Goal: Transaction & Acquisition: Purchase product/service

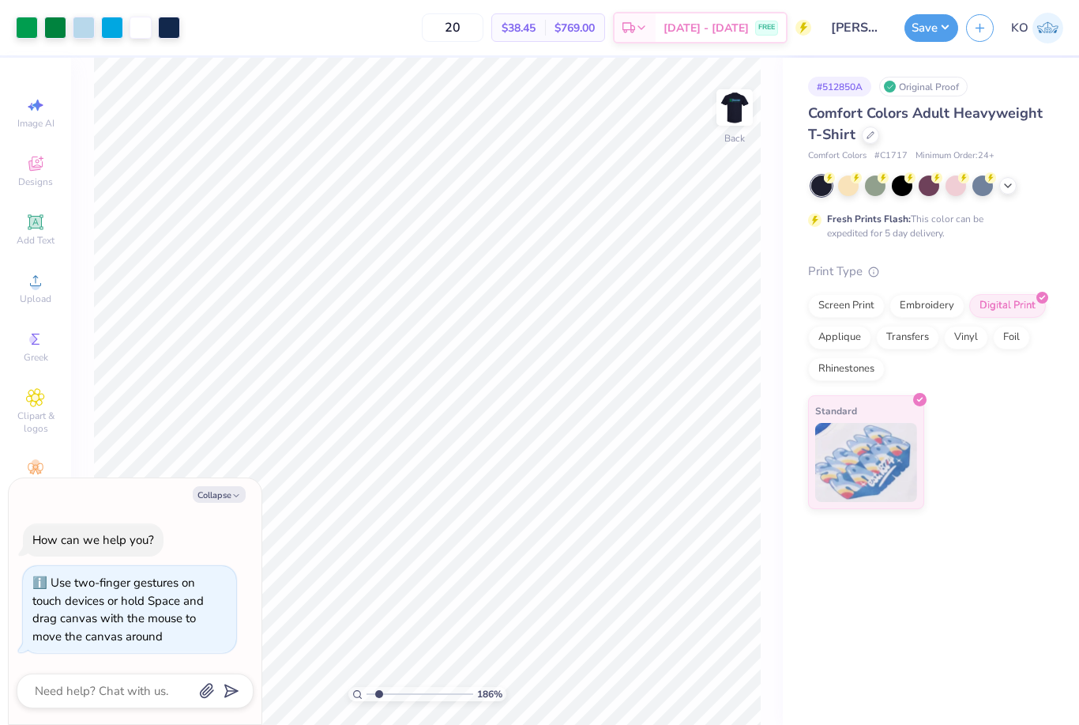
type input "1.84931777117594"
click at [232, 495] on icon "button" at bounding box center [236, 495] width 9 height 9
type textarea "x"
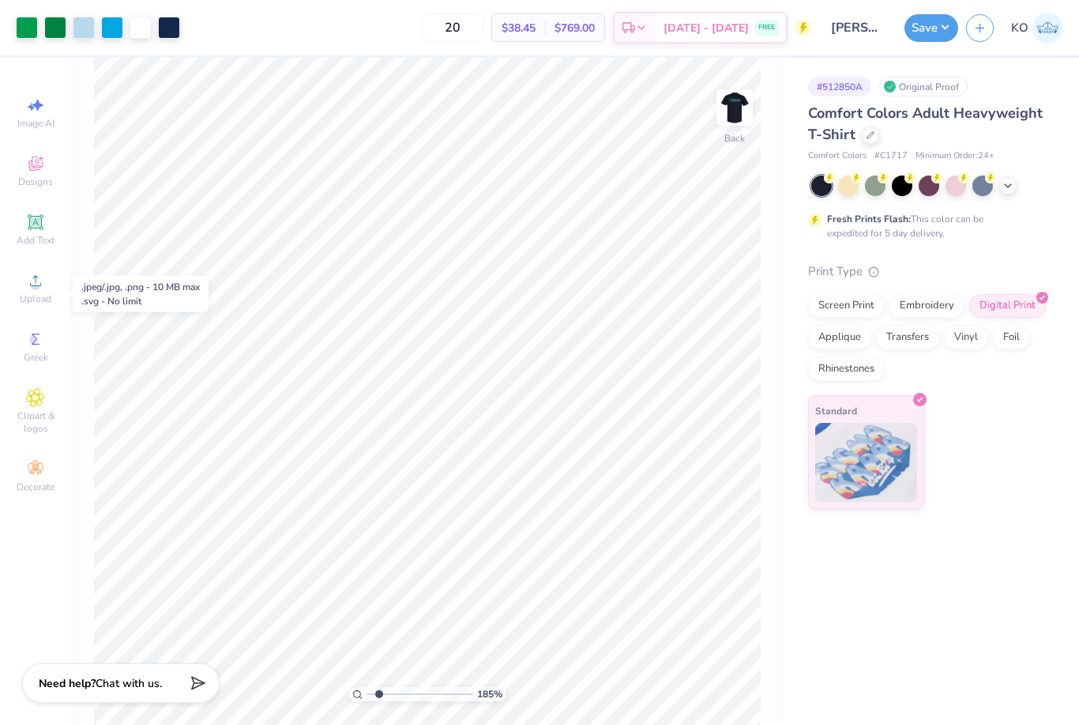
click at [33, 290] on circle at bounding box center [35, 285] width 9 height 9
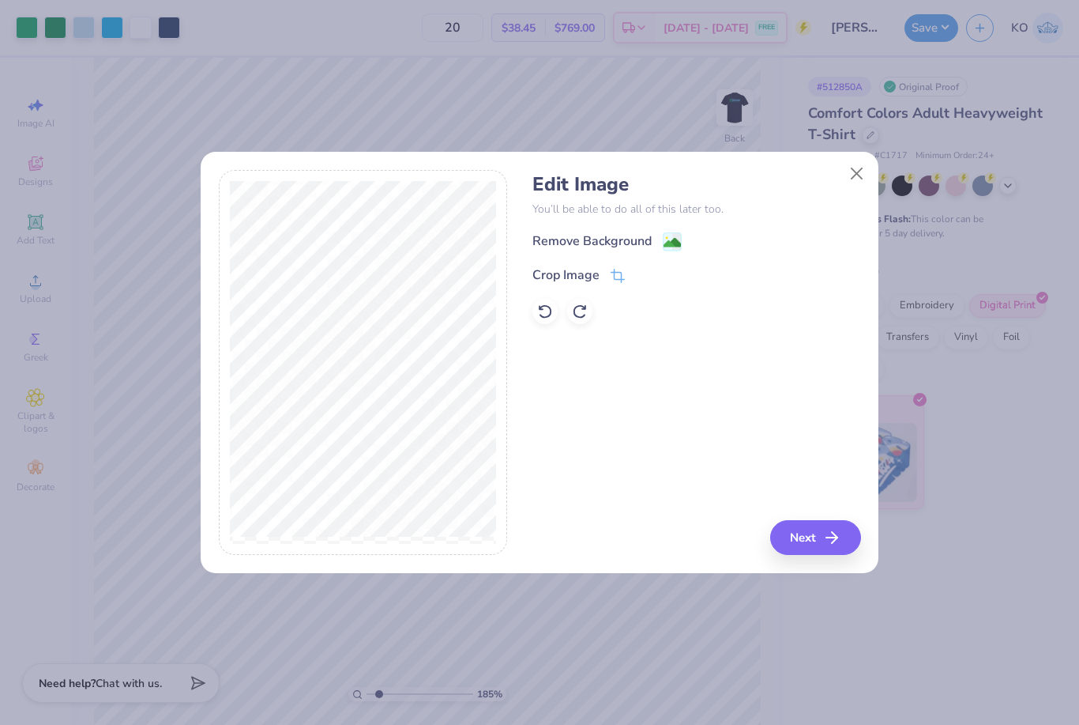
click at [675, 244] on image at bounding box center [672, 242] width 17 height 17
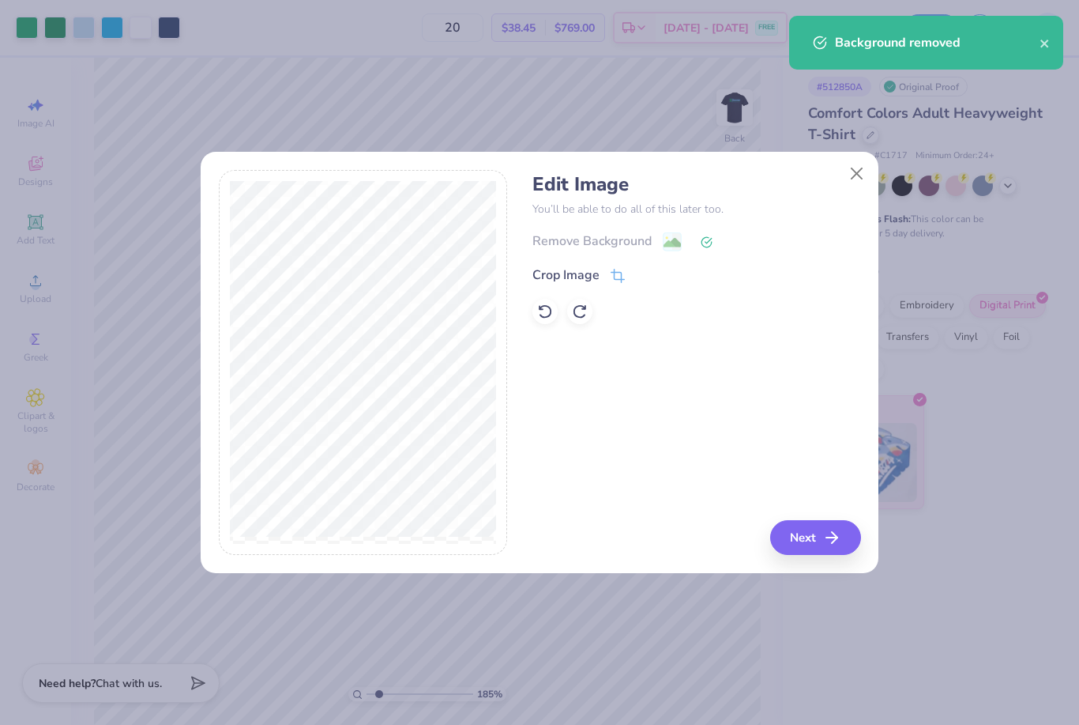
click at [813, 537] on button "Next" at bounding box center [815, 537] width 91 height 35
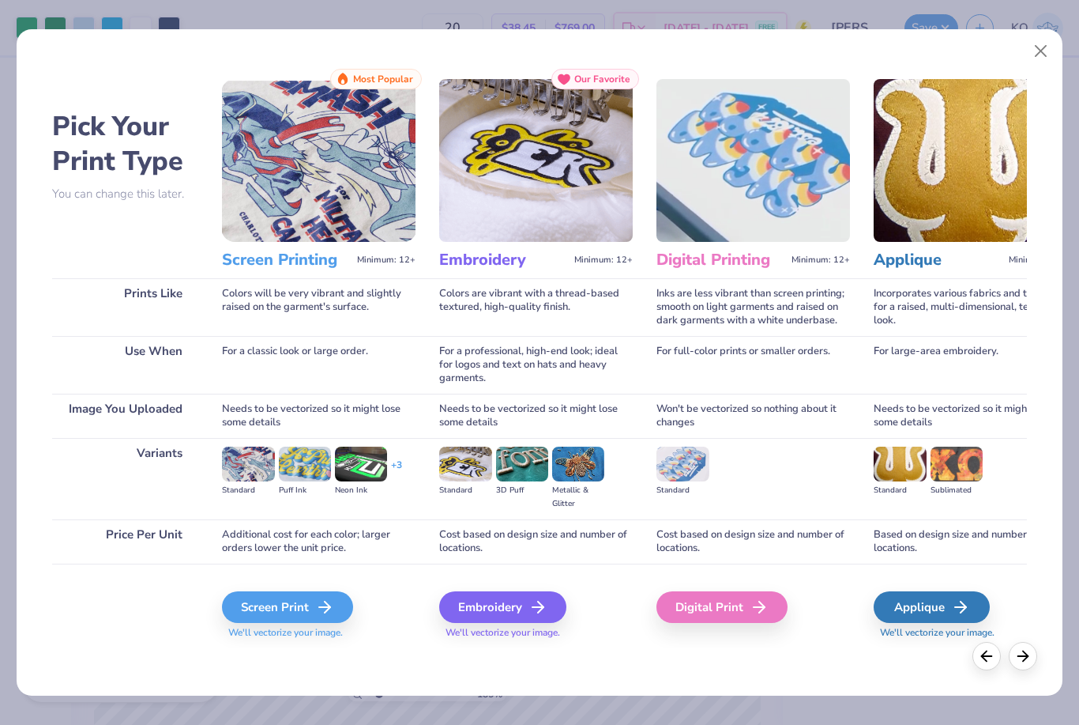
click at [314, 614] on div "Screen Print" at bounding box center [287, 607] width 131 height 32
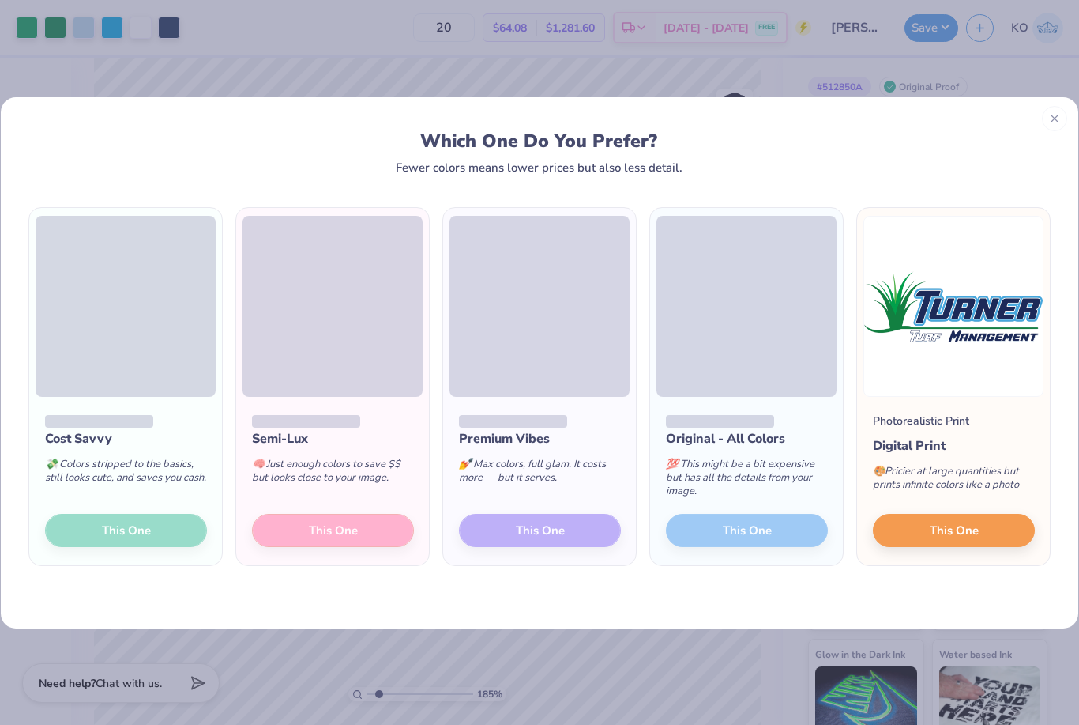
click at [992, 524] on button "This One" at bounding box center [954, 530] width 162 height 33
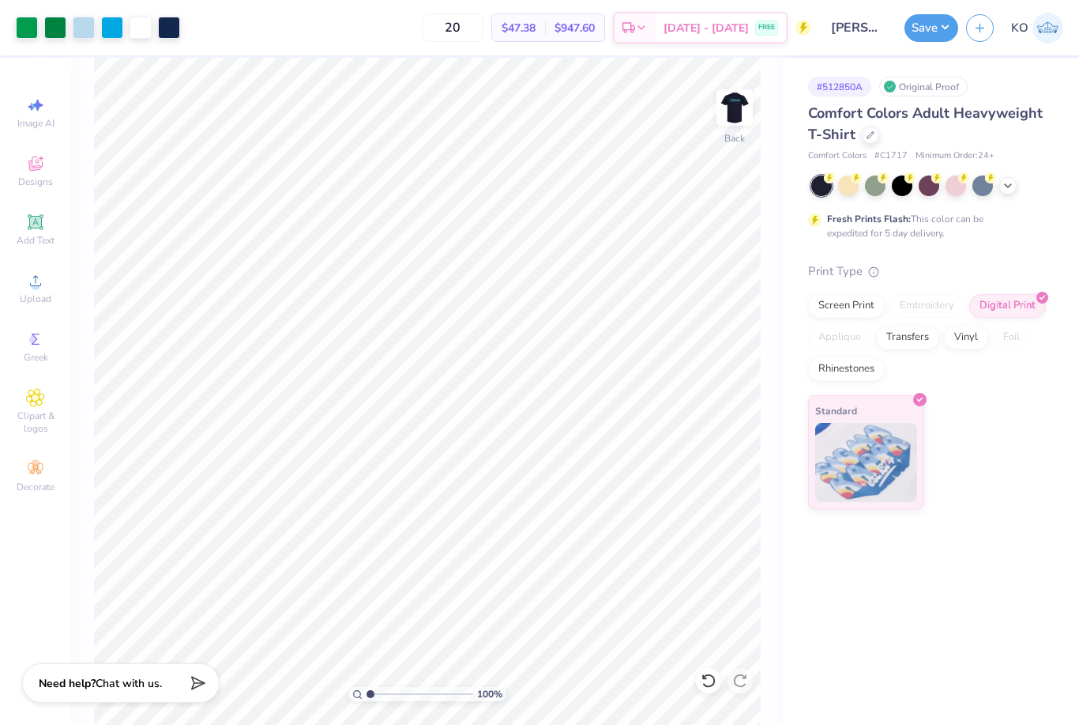
type input "1"
type input "9.63"
